Goal: Task Accomplishment & Management: Manage account settings

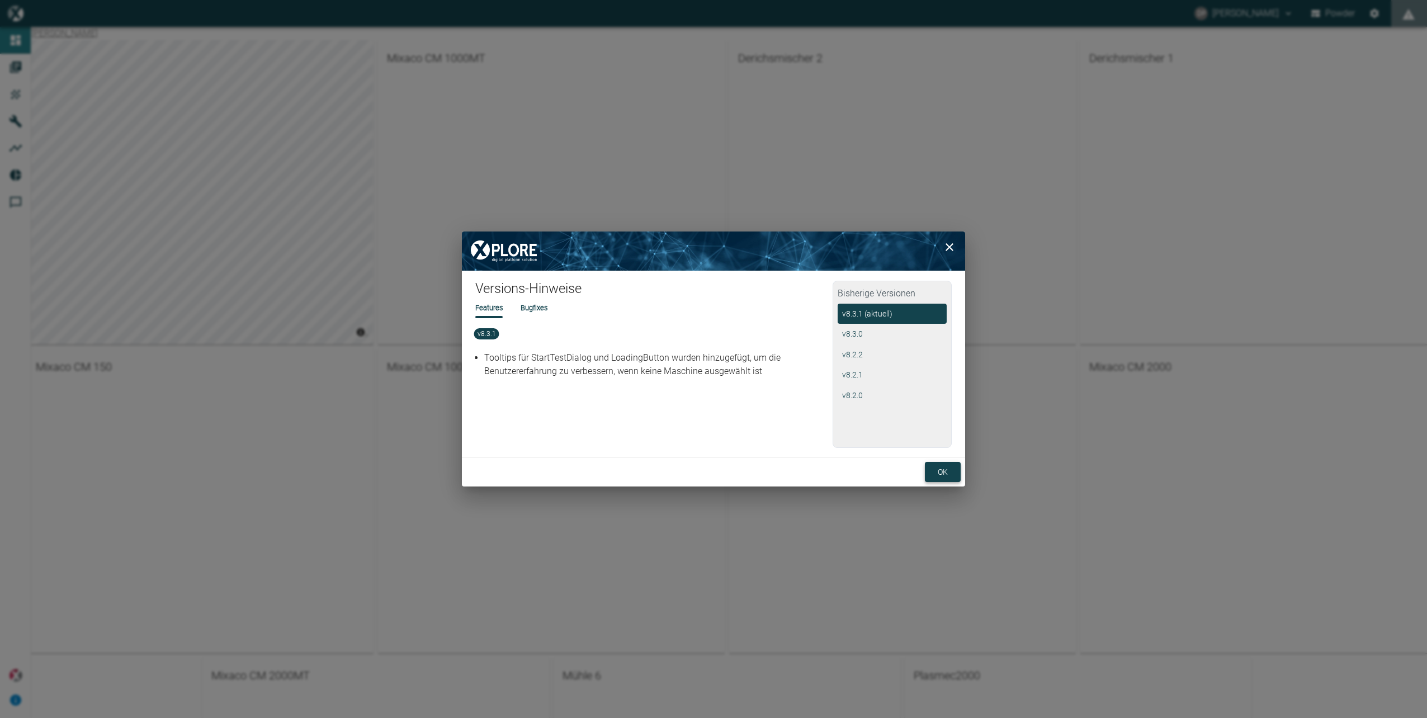
click at [947, 467] on button "ok" at bounding box center [943, 472] width 36 height 21
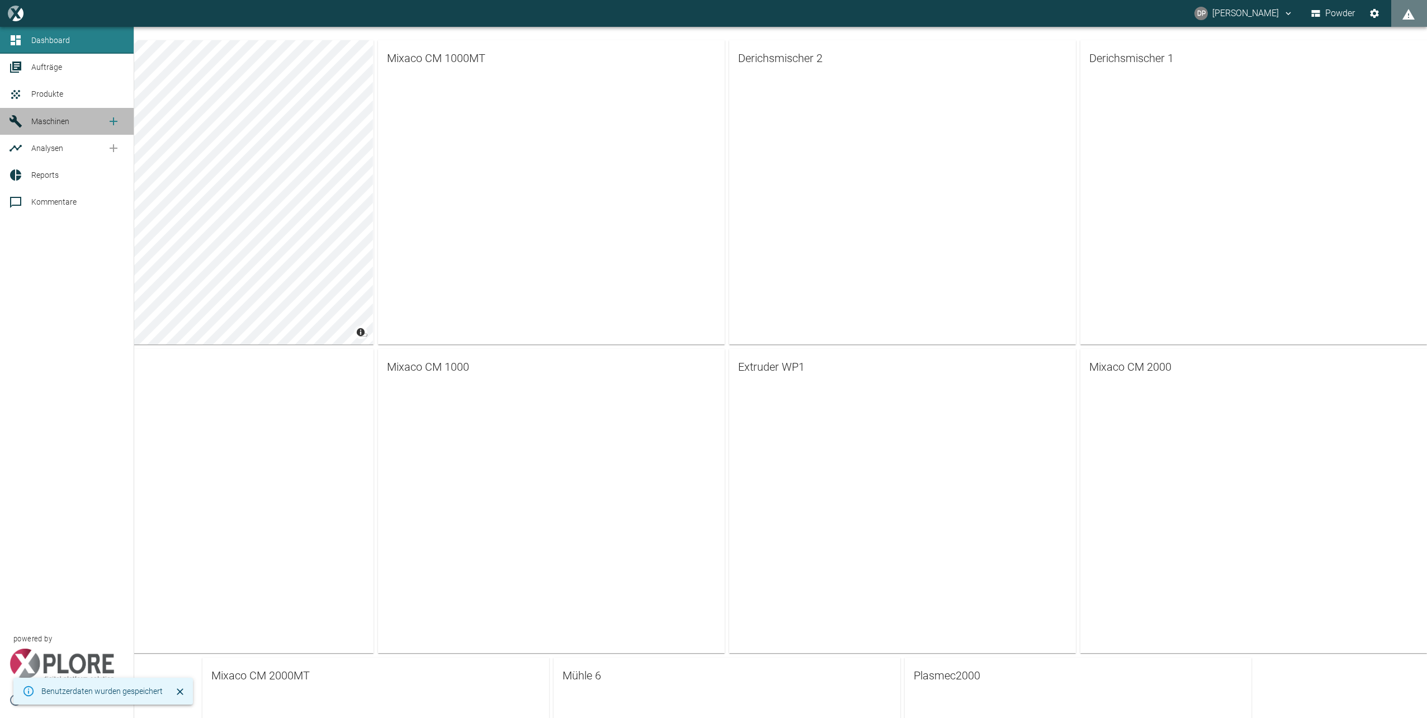
click at [43, 120] on span "Maschinen" at bounding box center [50, 121] width 38 height 9
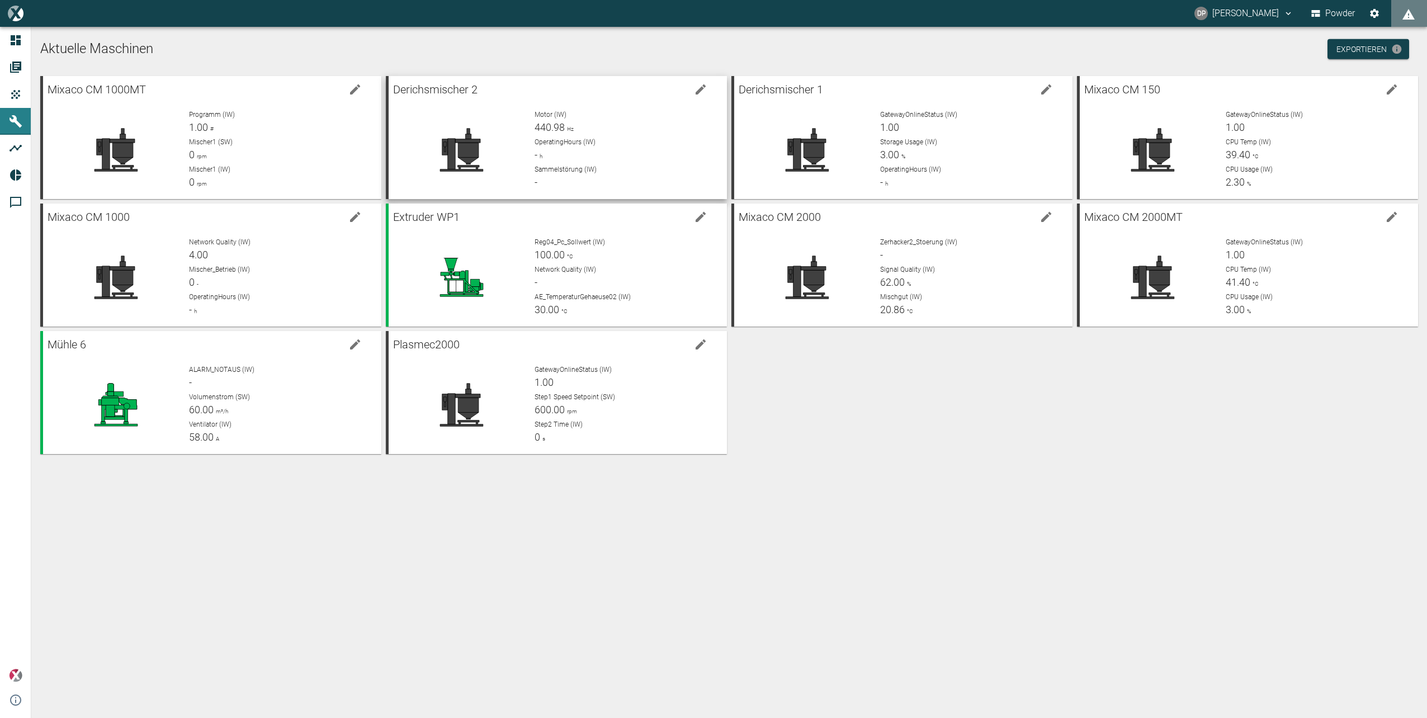
click at [705, 86] on icon "edit machine" at bounding box center [701, 89] width 10 height 10
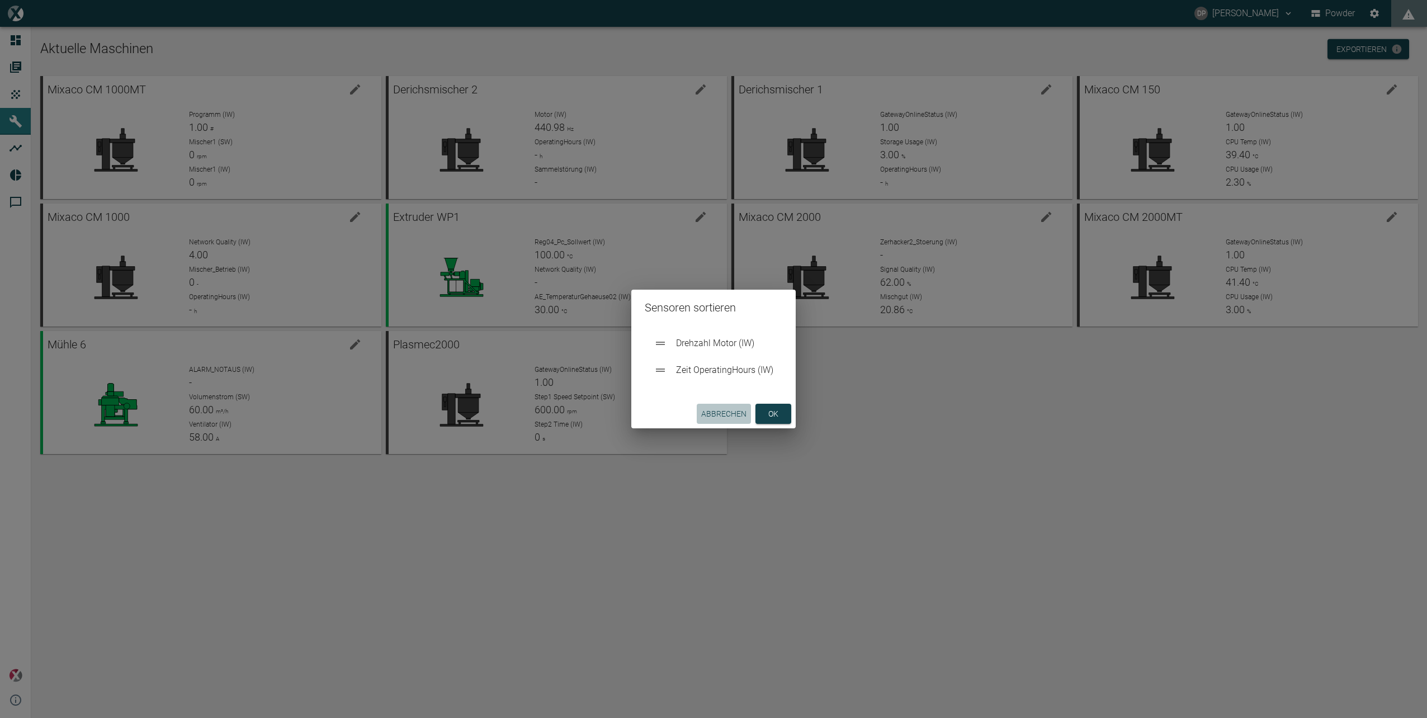
click at [729, 411] on button "Abbrechen" at bounding box center [724, 414] width 54 height 21
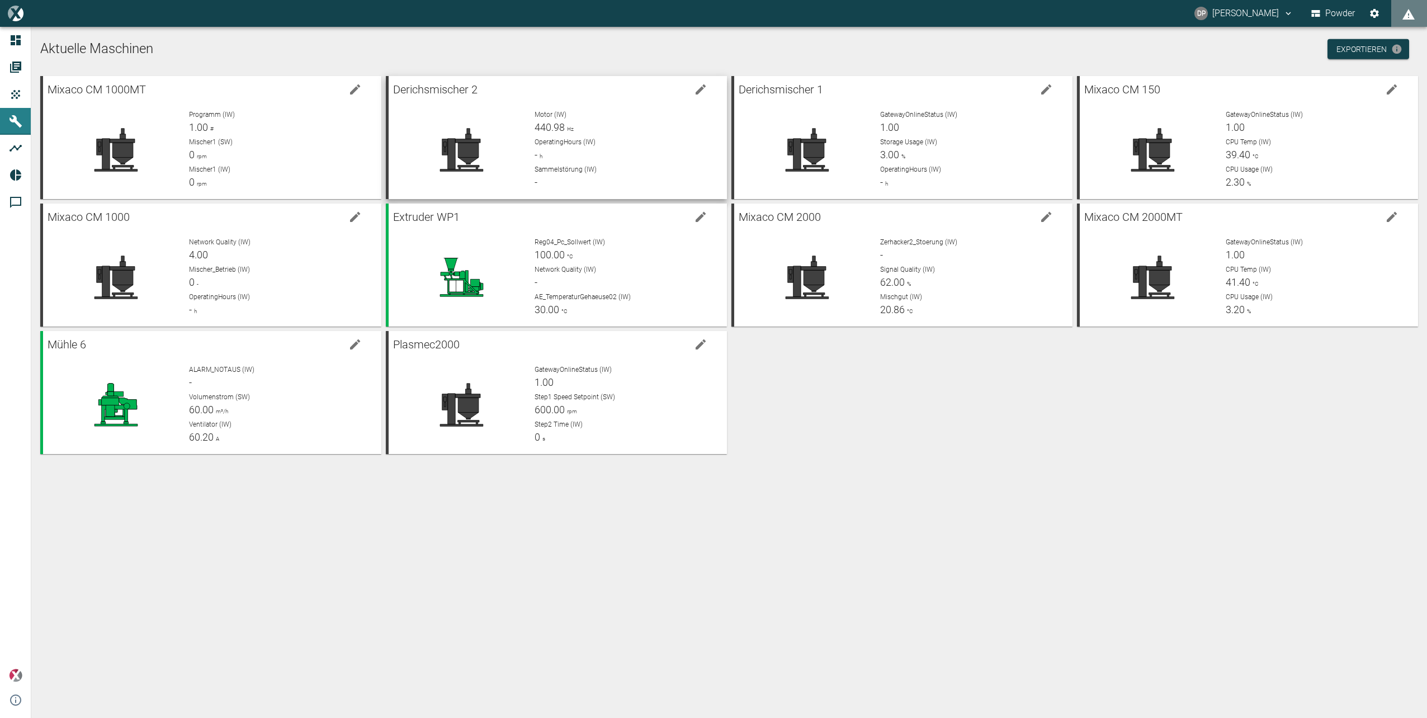
click at [702, 86] on icon "edit machine" at bounding box center [700, 89] width 13 height 13
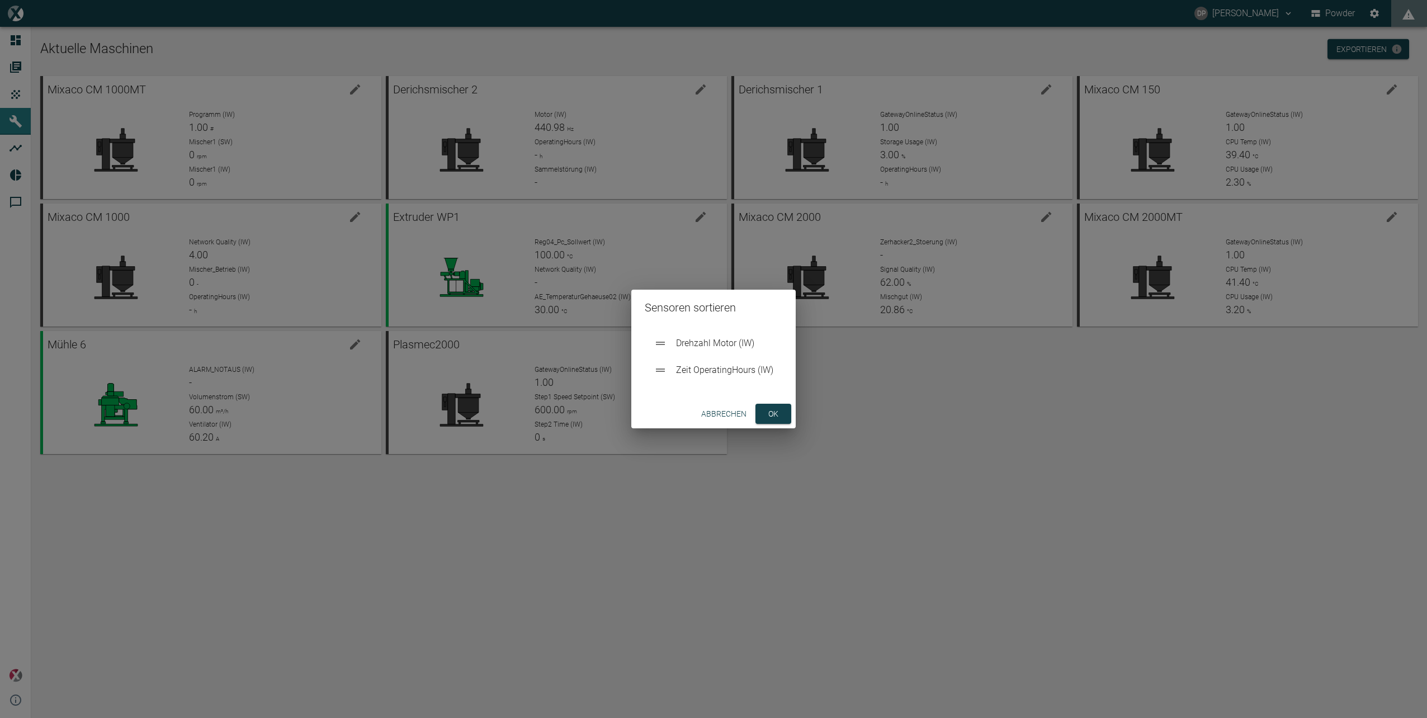
click at [711, 412] on button "Abbrechen" at bounding box center [724, 414] width 54 height 21
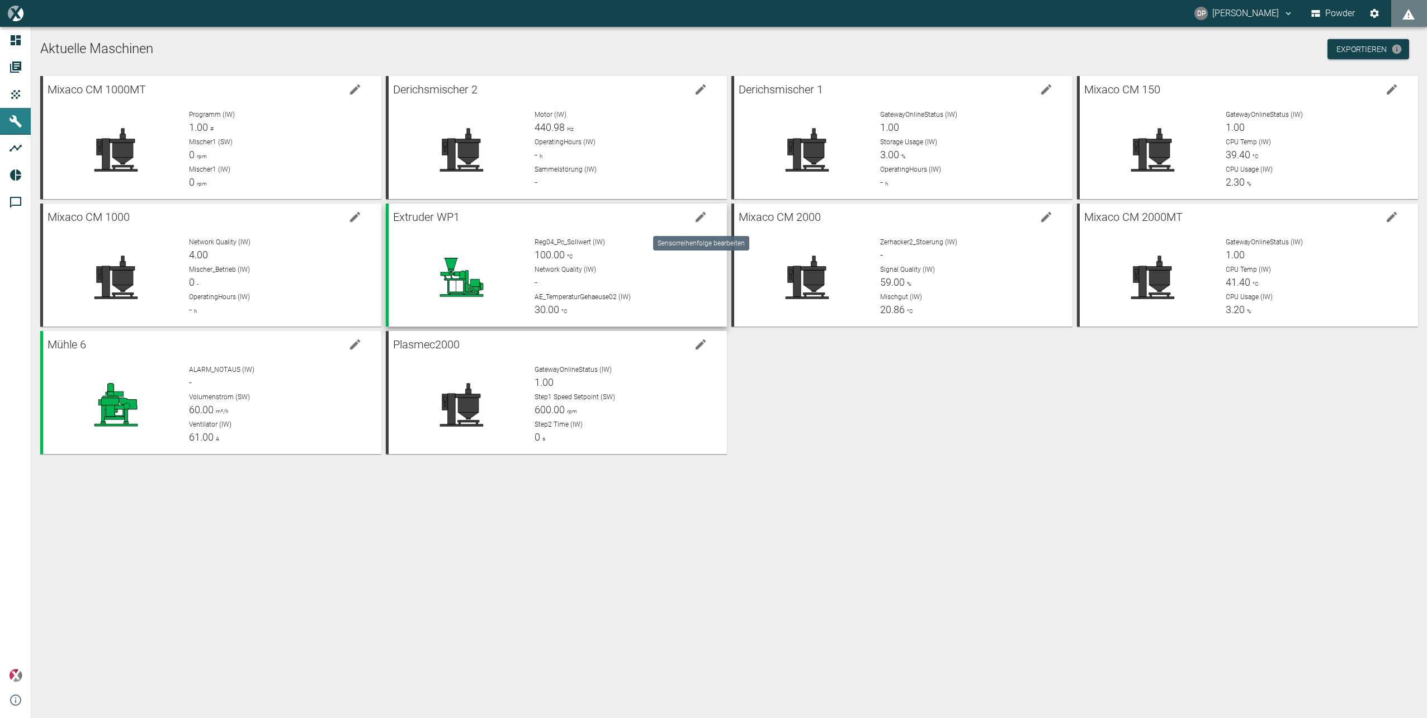
click at [703, 216] on icon "edit machine" at bounding box center [701, 217] width 10 height 10
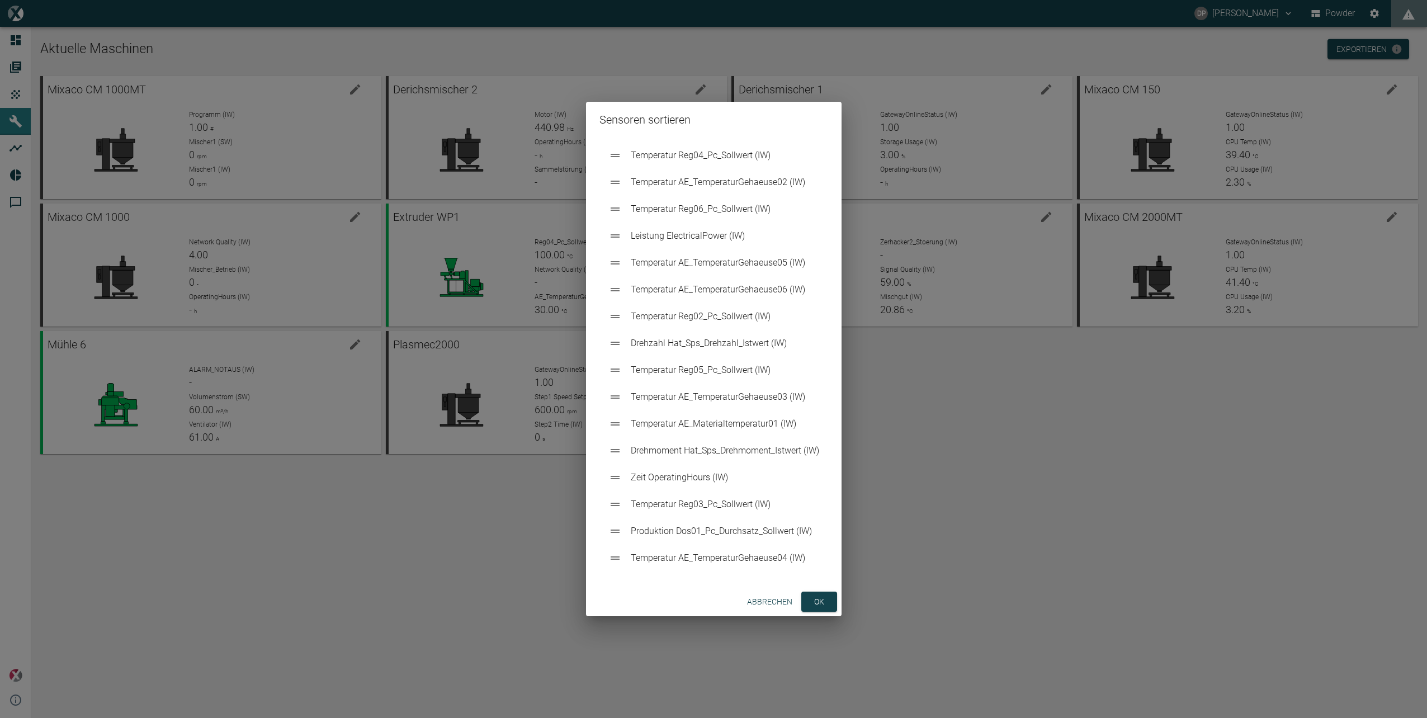
click at [941, 452] on div "Sensoren sortieren Temperatur Reg04_Pc_Sollwert (IW) Temperatur AE_TemperaturGe…" at bounding box center [713, 359] width 1427 height 718
